Goal: Register for event/course

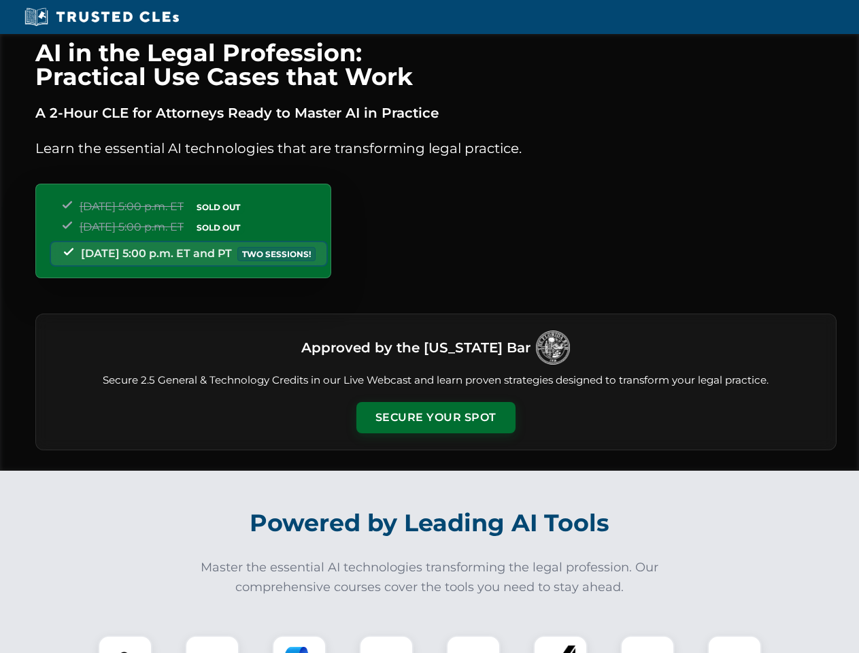
click at [435, 417] on button "Secure Your Spot" at bounding box center [435, 417] width 159 height 31
click at [125, 644] on img at bounding box center [124, 662] width 39 height 39
